Goal: Task Accomplishment & Management: Manage account settings

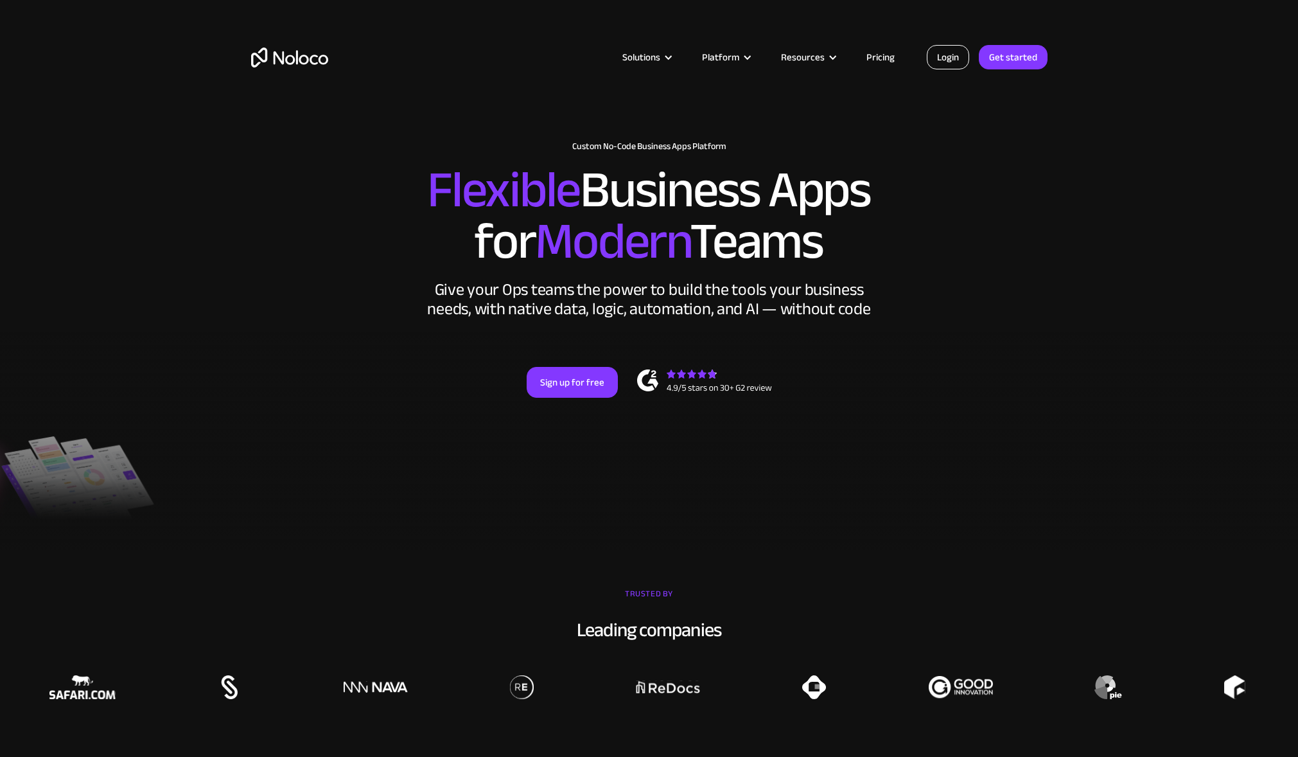
click at [942, 61] on link "Login" at bounding box center [948, 57] width 42 height 24
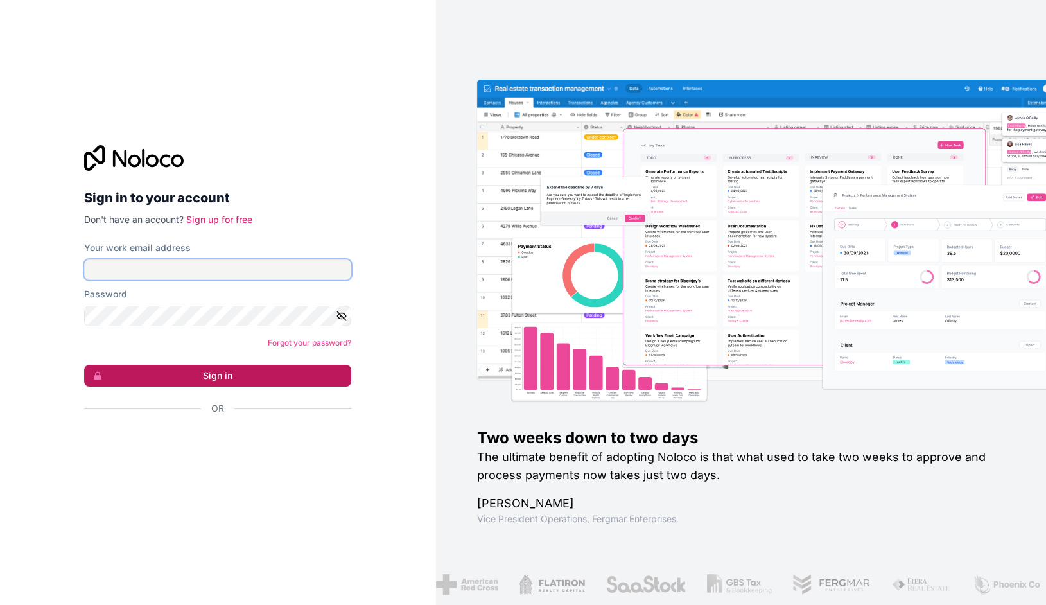
type input "vv@cagoi.com"
click at [171, 376] on button "Sign in" at bounding box center [217, 376] width 267 height 22
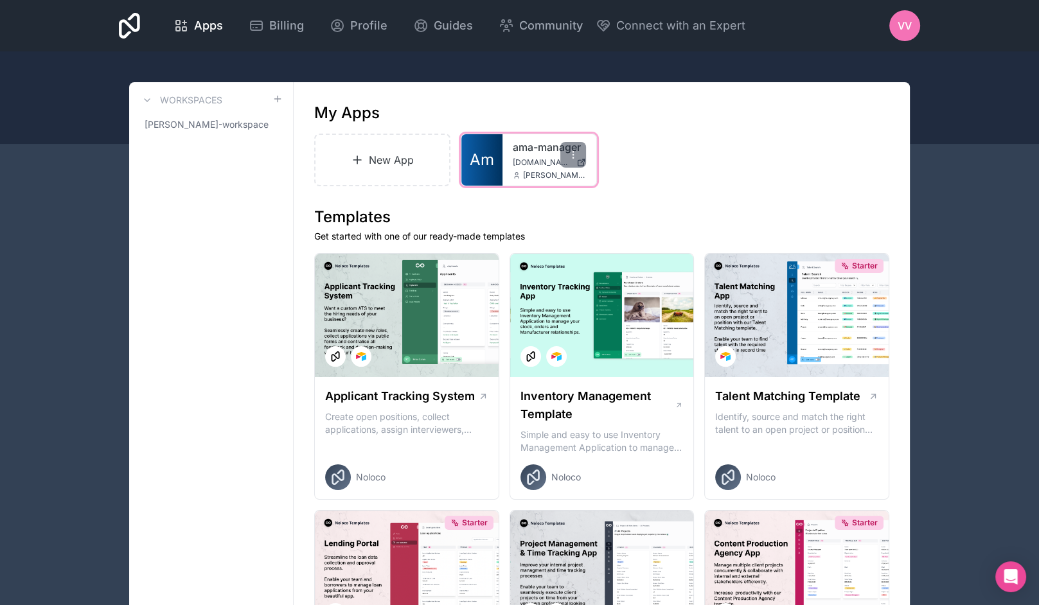
click at [514, 157] on span "ama-manager.automedia.de" at bounding box center [542, 162] width 58 height 10
click at [907, 27] on span "VV" at bounding box center [904, 25] width 14 height 15
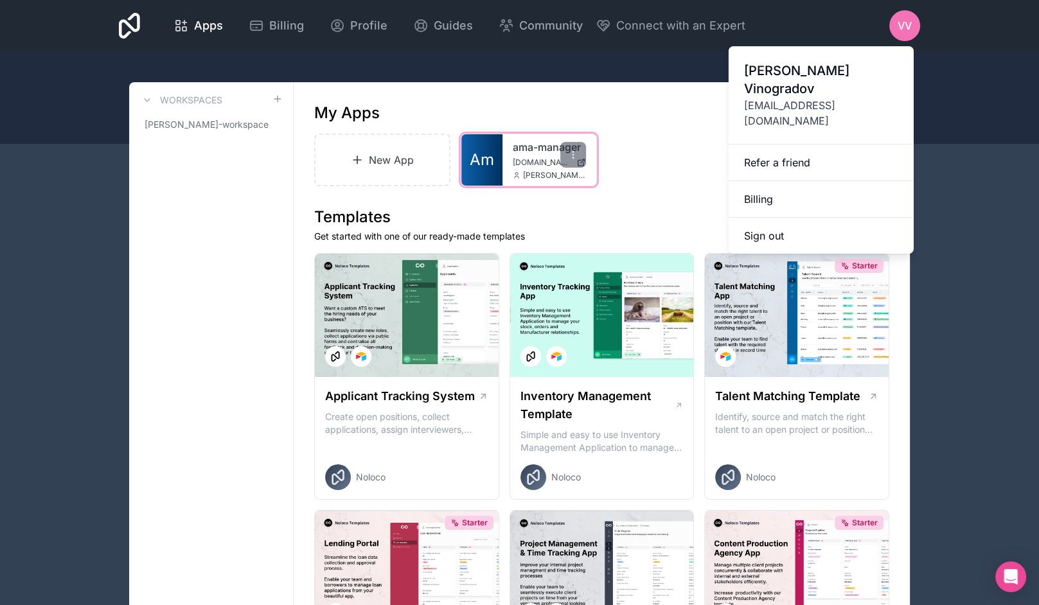
click at [520, 182] on div "ama-manager ama-manager.automedia.de dimitri@automedia.de" at bounding box center [549, 159] width 94 height 51
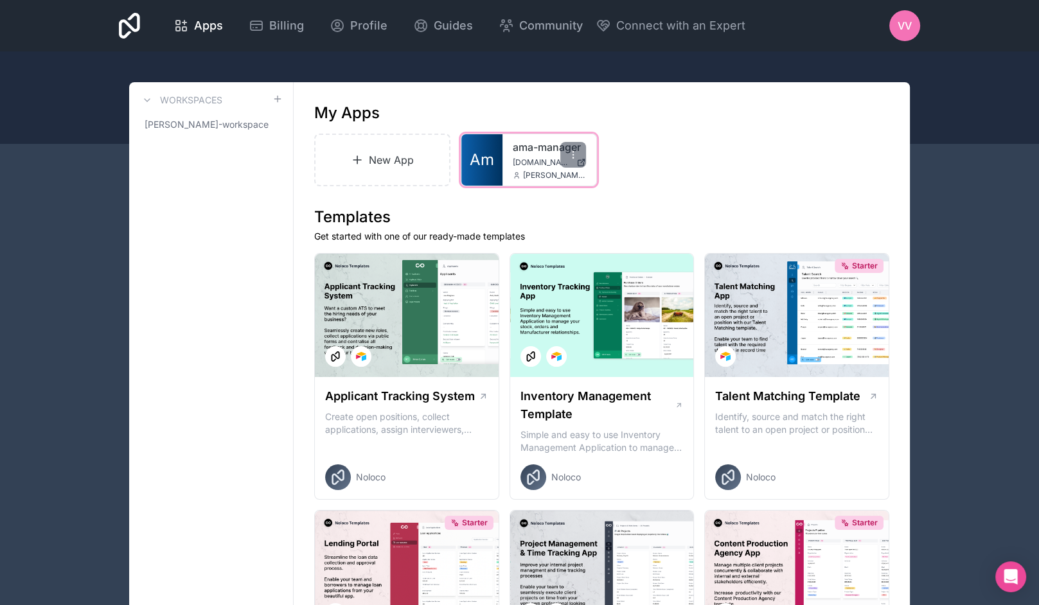
click at [530, 157] on span "ama-manager.automedia.de" at bounding box center [542, 162] width 58 height 10
click at [520, 157] on span "ama-manager.automedia.de" at bounding box center [542, 162] width 58 height 10
click at [576, 150] on icon at bounding box center [573, 155] width 10 height 10
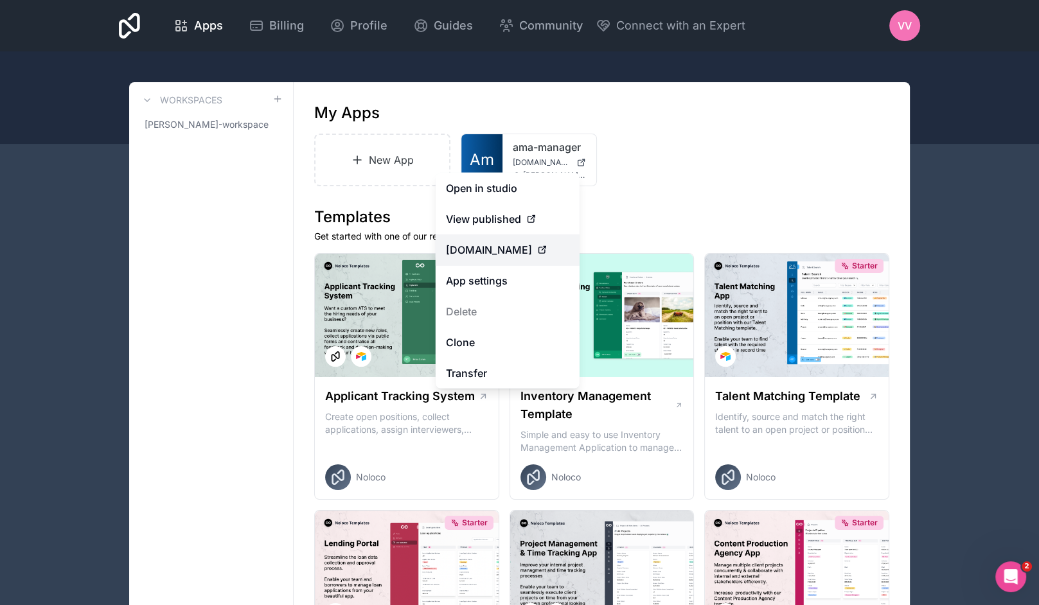
click at [477, 256] on span "ama-manager.automedia.de" at bounding box center [489, 249] width 86 height 15
click at [547, 255] on icon at bounding box center [542, 250] width 10 height 10
click at [509, 296] on link "App settings" at bounding box center [508, 280] width 144 height 31
